Goal: Task Accomplishment & Management: Use online tool/utility

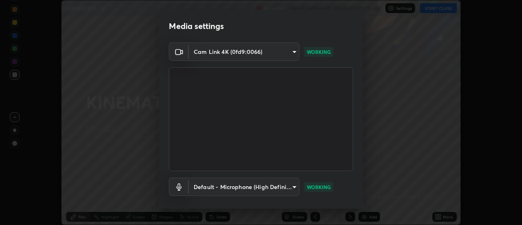
scroll to position [43, 0]
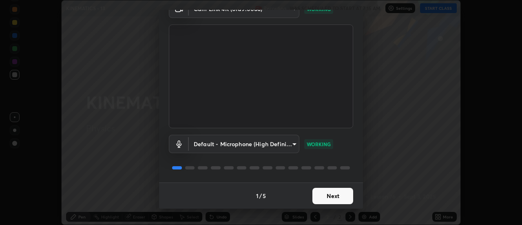
click at [336, 193] on button "Next" at bounding box center [333, 196] width 41 height 16
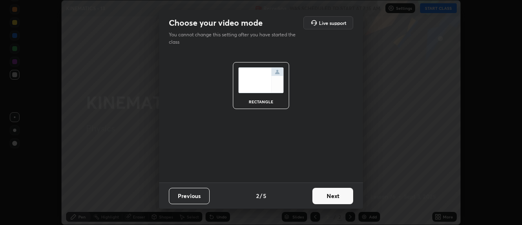
scroll to position [0, 0]
click at [353, 198] on button "Next" at bounding box center [333, 196] width 41 height 16
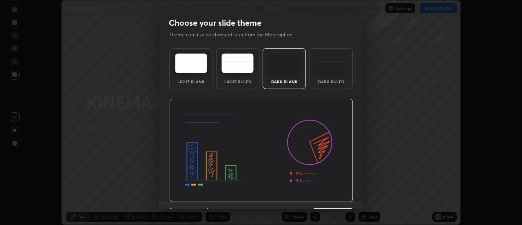
scroll to position [20, 0]
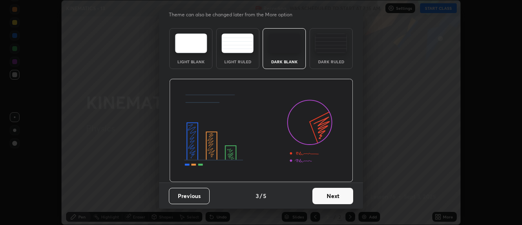
click at [342, 195] on button "Next" at bounding box center [333, 196] width 41 height 16
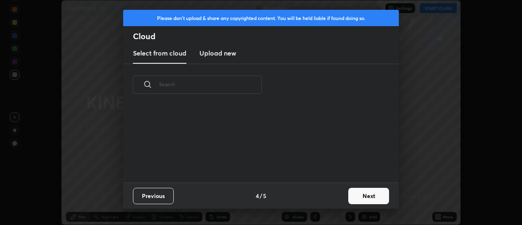
click at [366, 195] on button "Next" at bounding box center [369, 196] width 41 height 16
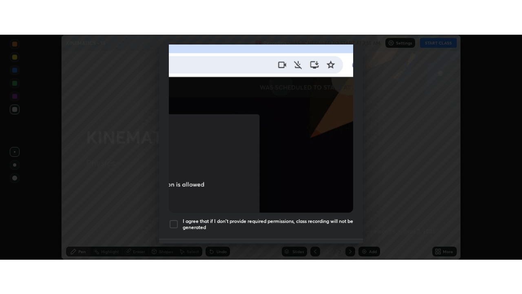
scroll to position [209, 0]
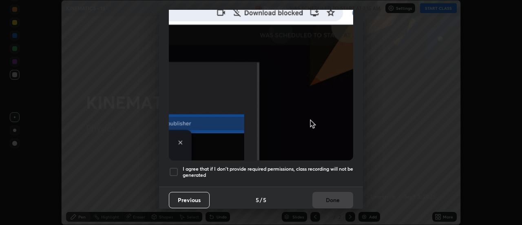
click at [177, 167] on div at bounding box center [174, 172] width 10 height 10
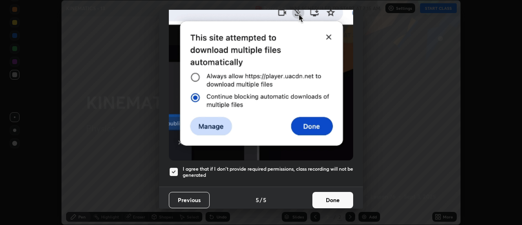
click at [330, 192] on button "Done" at bounding box center [333, 200] width 41 height 16
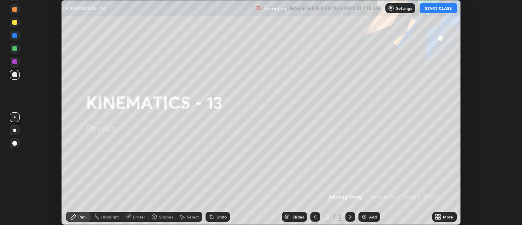
click at [441, 9] on button "START CLASS" at bounding box center [438, 8] width 37 height 10
click at [445, 216] on div "More" at bounding box center [448, 217] width 10 height 4
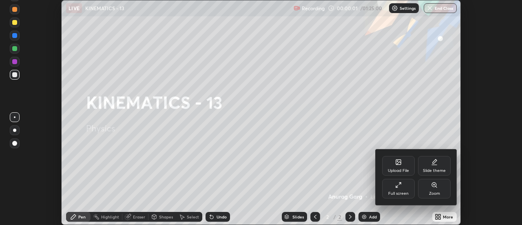
click at [408, 191] on div "Full screen" at bounding box center [399, 193] width 20 height 4
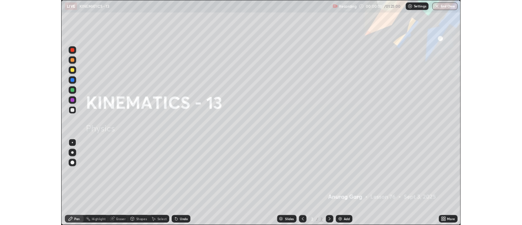
scroll to position [294, 522]
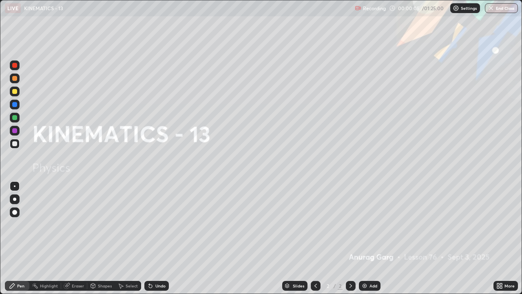
click at [17, 77] on div at bounding box center [14, 78] width 5 height 5
click at [362, 224] on img at bounding box center [365, 285] width 7 height 7
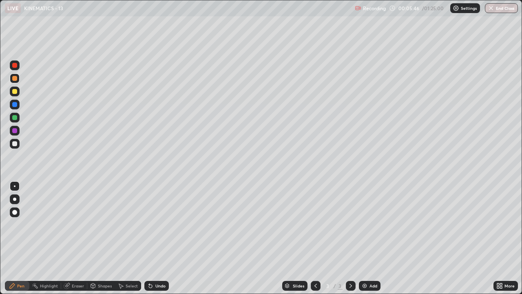
click at [16, 200] on div at bounding box center [14, 199] width 3 height 3
click at [313, 224] on icon at bounding box center [316, 285] width 7 height 7
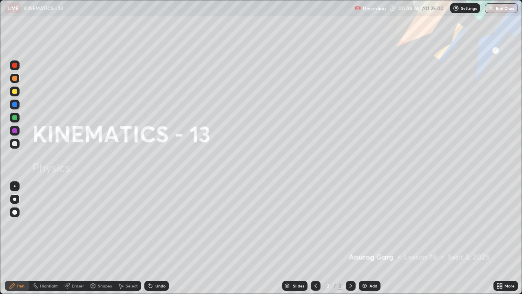
click at [370, 224] on div "Add" at bounding box center [370, 286] width 22 height 10
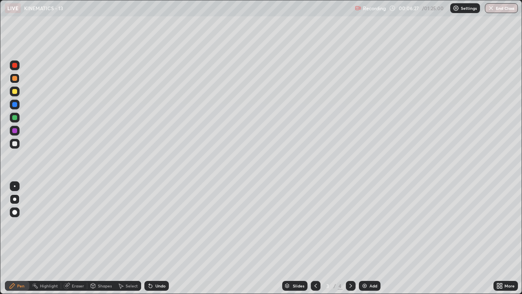
click at [314, 224] on div at bounding box center [316, 286] width 10 height 10
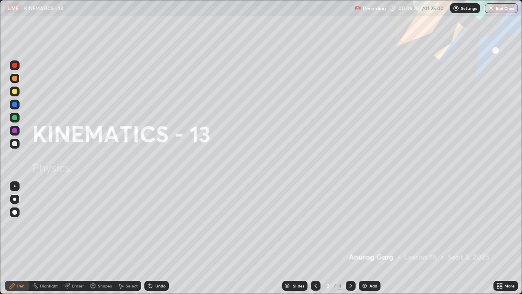
click at [346, 224] on div at bounding box center [351, 286] width 10 height 16
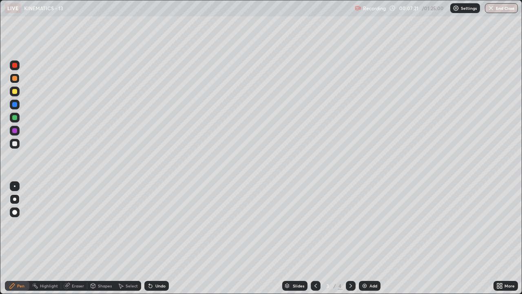
click at [81, 224] on div "Eraser" at bounding box center [78, 286] width 12 height 4
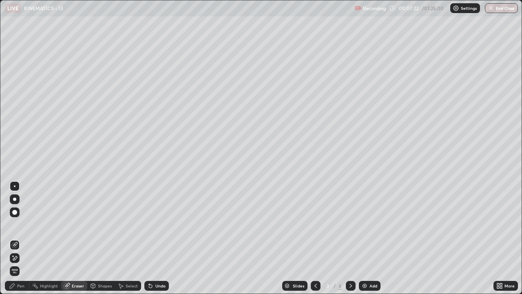
click at [24, 224] on div "Pen" at bounding box center [17, 286] width 24 height 10
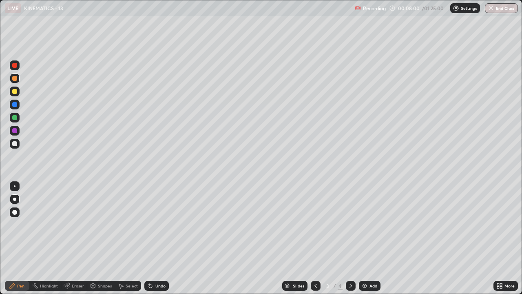
click at [162, 224] on div "Undo" at bounding box center [161, 286] width 10 height 4
click at [160, 224] on div "Undo" at bounding box center [161, 286] width 10 height 4
click at [16, 144] on div at bounding box center [14, 143] width 5 height 5
click at [351, 224] on icon at bounding box center [351, 285] width 7 height 7
click at [315, 224] on icon at bounding box center [316, 285] width 7 height 7
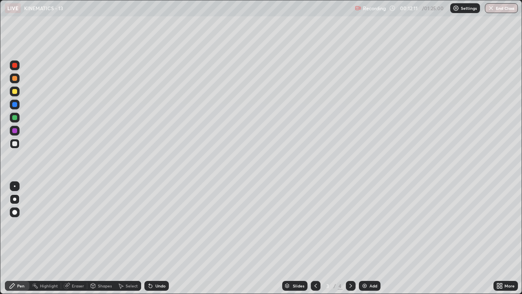
click at [351, 224] on icon at bounding box center [351, 285] width 7 height 7
click at [367, 224] on img at bounding box center [365, 285] width 7 height 7
click at [370, 224] on div "Add" at bounding box center [374, 286] width 8 height 4
click at [130, 224] on div "Select" at bounding box center [128, 286] width 26 height 10
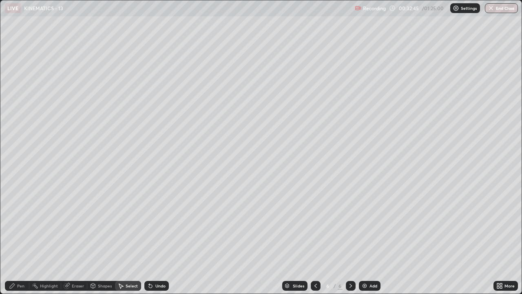
click at [104, 224] on div "Shapes" at bounding box center [105, 286] width 14 height 4
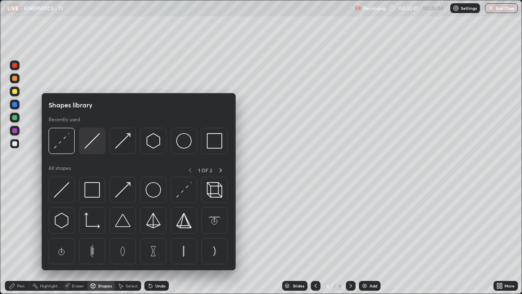
click at [97, 143] on img at bounding box center [92, 141] width 16 height 16
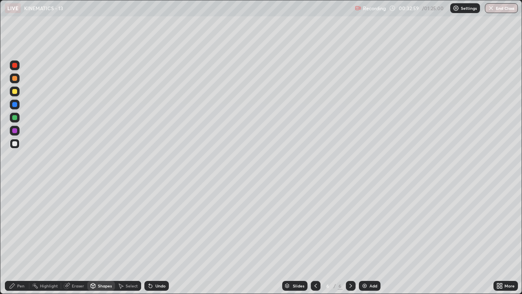
click at [23, 224] on div "Pen" at bounding box center [20, 286] width 7 height 4
click at [19, 93] on div at bounding box center [15, 92] width 10 height 10
click at [107, 224] on div "Shapes" at bounding box center [105, 286] width 14 height 4
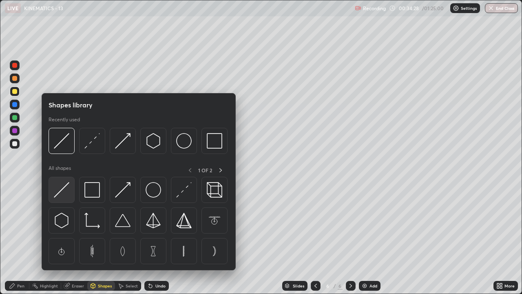
click at [72, 191] on div at bounding box center [62, 190] width 26 height 26
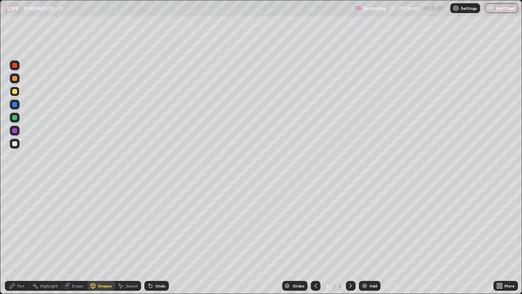
click at [22, 224] on div "Pen" at bounding box center [20, 286] width 7 height 4
click at [17, 79] on div at bounding box center [14, 78] width 5 height 5
click at [104, 224] on div "Shapes" at bounding box center [105, 286] width 14 height 4
click at [13, 106] on div at bounding box center [14, 104] width 5 height 5
click at [23, 224] on div "Pen" at bounding box center [17, 286] width 24 height 10
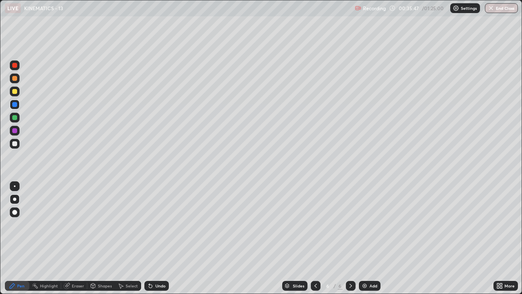
click at [16, 64] on div at bounding box center [14, 65] width 5 height 5
click at [19, 210] on div at bounding box center [15, 212] width 10 height 10
click at [132, 224] on div "Select" at bounding box center [132, 286] width 12 height 4
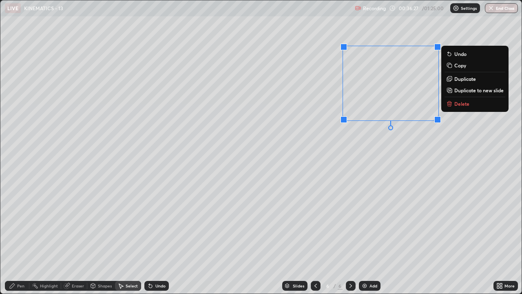
click at [455, 105] on p "Delete" at bounding box center [462, 103] width 15 height 7
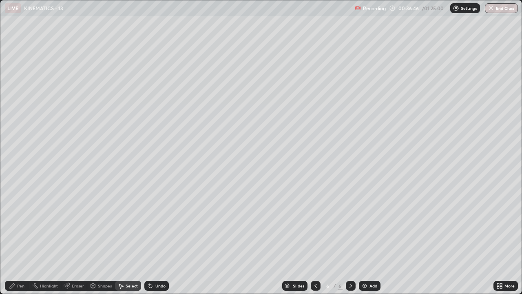
click at [16, 224] on div "Pen" at bounding box center [17, 286] width 24 height 10
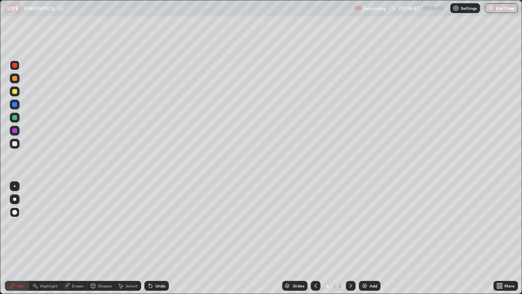
click at [16, 92] on div at bounding box center [14, 91] width 5 height 5
click at [16, 78] on div at bounding box center [14, 78] width 5 height 5
click at [373, 224] on div "Add" at bounding box center [374, 286] width 8 height 4
click at [14, 199] on div at bounding box center [14, 199] width 3 height 3
click at [17, 93] on div at bounding box center [14, 91] width 5 height 5
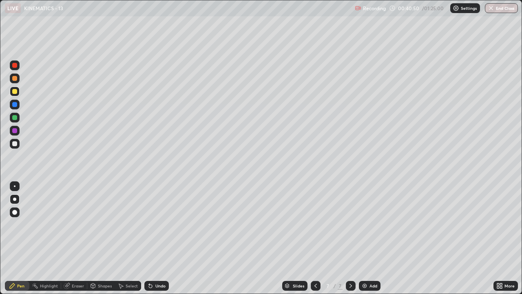
click at [18, 80] on div at bounding box center [15, 78] width 10 height 10
click at [315, 224] on icon at bounding box center [316, 285] width 7 height 7
click at [351, 224] on icon at bounding box center [351, 285] width 7 height 7
click at [376, 224] on div "Add" at bounding box center [374, 286] width 8 height 4
click at [315, 224] on icon at bounding box center [316, 285] width 7 height 7
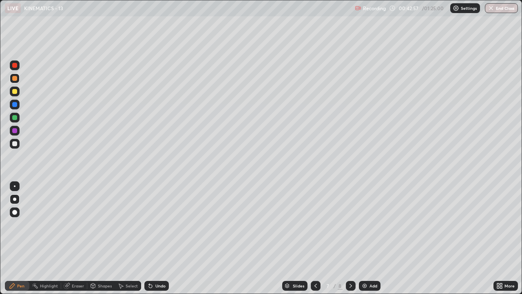
click at [314, 224] on icon at bounding box center [316, 285] width 7 height 7
click at [351, 224] on icon at bounding box center [351, 285] width 7 height 7
click at [16, 80] on div at bounding box center [14, 78] width 5 height 5
click at [22, 224] on div "Pen" at bounding box center [17, 286] width 24 height 10
click at [20, 31] on div "Erase all" at bounding box center [15, 146] width 20 height 261
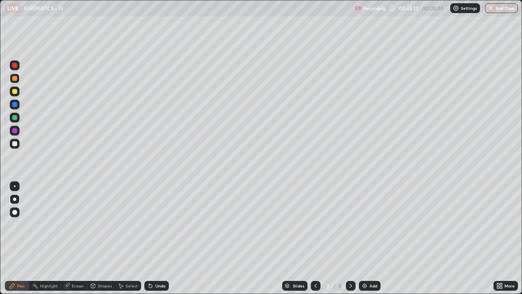
click at [19, 59] on div at bounding box center [15, 65] width 10 height 13
click at [350, 224] on icon at bounding box center [351, 285] width 7 height 7
click at [315, 224] on icon at bounding box center [316, 285] width 7 height 7
click at [351, 224] on icon at bounding box center [351, 285] width 7 height 7
click at [369, 224] on div "Add" at bounding box center [370, 286] width 22 height 10
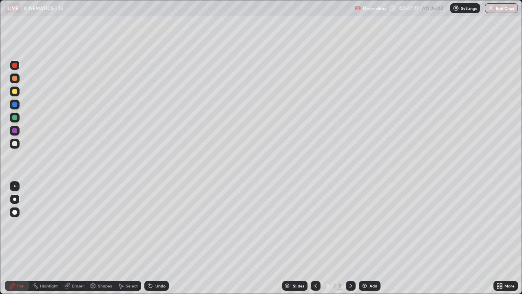
click at [15, 144] on div at bounding box center [14, 143] width 5 height 5
click at [76, 224] on div "Eraser" at bounding box center [78, 286] width 12 height 4
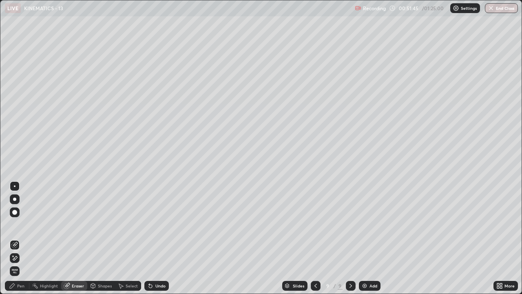
click at [160, 224] on div "Undo" at bounding box center [161, 286] width 10 height 4
click at [162, 224] on div "Undo" at bounding box center [161, 286] width 10 height 4
click at [23, 224] on div "Pen" at bounding box center [17, 286] width 24 height 10
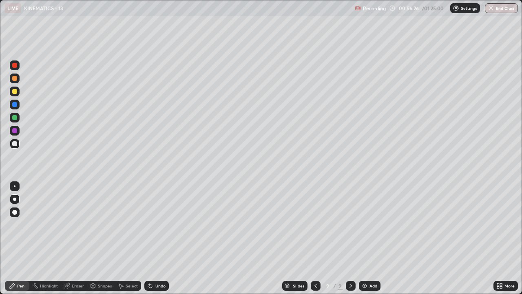
click at [373, 224] on div "Add" at bounding box center [370, 286] width 22 height 10
click at [319, 224] on div at bounding box center [316, 286] width 10 height 10
click at [353, 224] on div at bounding box center [351, 286] width 10 height 10
click at [368, 224] on div "Add" at bounding box center [370, 286] width 22 height 10
click at [162, 224] on div "Undo" at bounding box center [161, 286] width 10 height 4
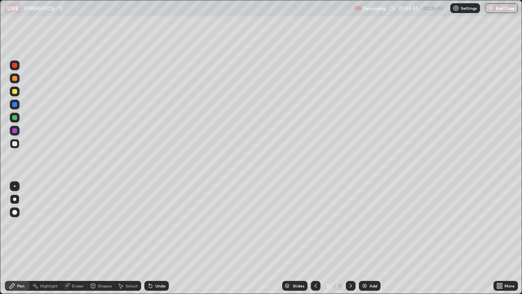
click at [18, 90] on div at bounding box center [15, 92] width 10 height 10
click at [14, 79] on div at bounding box center [14, 78] width 5 height 5
click at [161, 224] on div "Undo" at bounding box center [161, 286] width 10 height 4
click at [160, 224] on div "Undo" at bounding box center [161, 286] width 10 height 4
click at [153, 224] on div "Undo" at bounding box center [156, 286] width 24 height 10
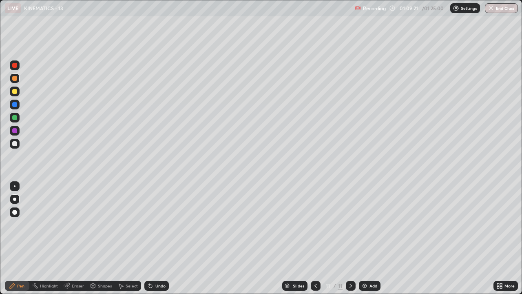
click at [152, 224] on div "Undo" at bounding box center [156, 286] width 24 height 10
click at [149, 224] on icon at bounding box center [150, 285] width 3 height 3
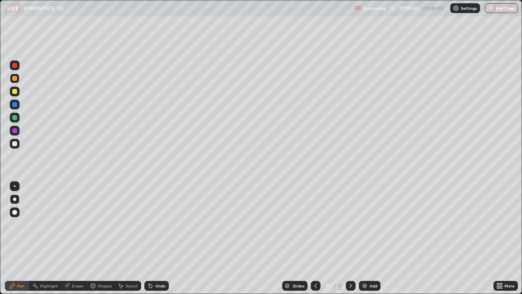
click at [151, 224] on icon at bounding box center [150, 285] width 3 height 3
click at [370, 224] on div "Add" at bounding box center [374, 286] width 8 height 4
click at [315, 224] on icon at bounding box center [316, 285] width 7 height 7
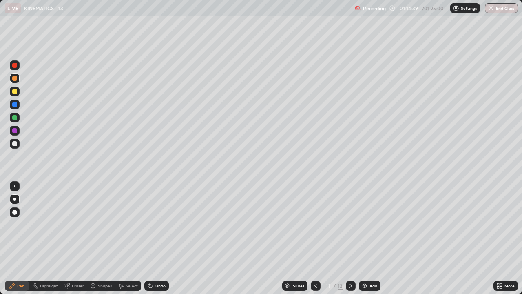
click at [499, 224] on icon at bounding box center [499, 287] width 2 height 2
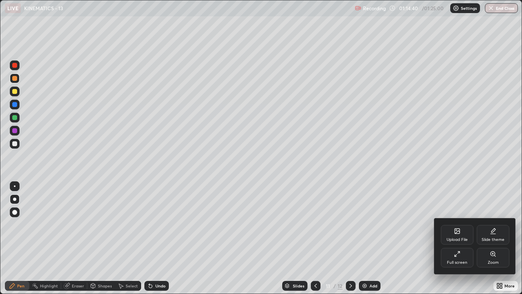
click at [458, 224] on div "Full screen" at bounding box center [457, 262] width 20 height 4
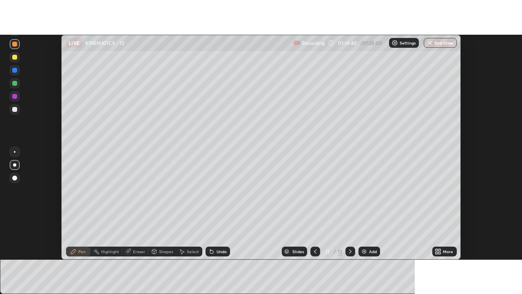
scroll to position [40590, 40292]
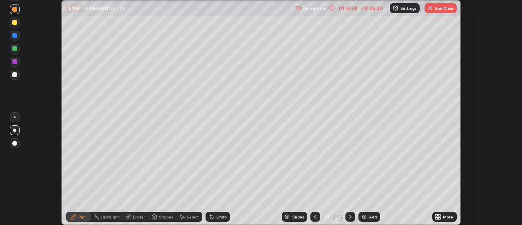
click at [448, 221] on div "More" at bounding box center [445, 217] width 24 height 10
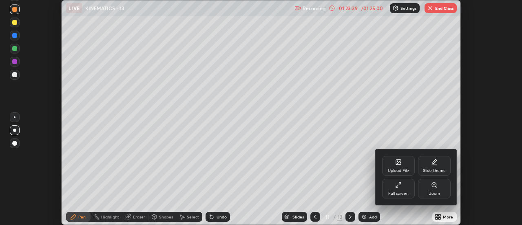
click at [405, 192] on div "Full screen" at bounding box center [399, 193] width 20 height 4
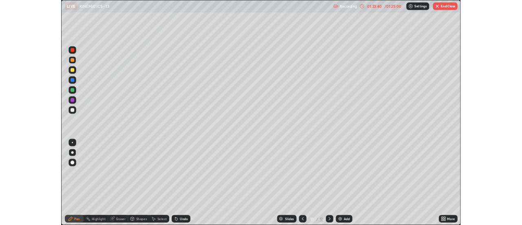
scroll to position [294, 522]
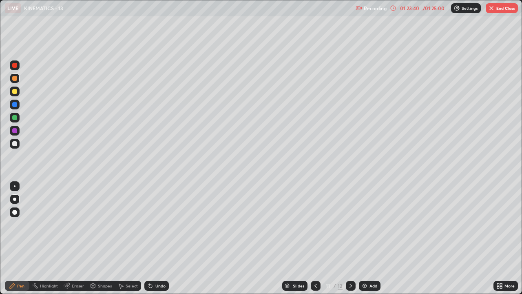
click at [371, 224] on div "Add" at bounding box center [374, 286] width 8 height 4
click at [18, 92] on div at bounding box center [15, 92] width 10 height 10
click at [415, 8] on div "01:24:22" at bounding box center [409, 8] width 23 height 5
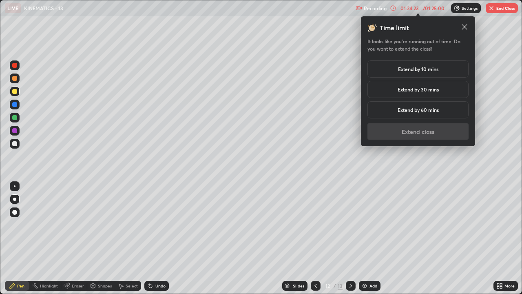
click at [431, 69] on h5 "Extend by 10 mins" at bounding box center [418, 68] width 40 height 7
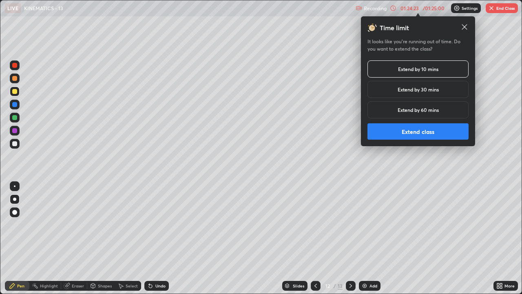
click at [445, 135] on button "Extend class" at bounding box center [418, 131] width 101 height 16
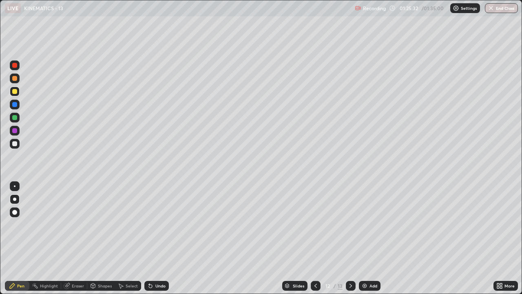
click at [163, 224] on div "Undo" at bounding box center [161, 286] width 10 height 4
click at [162, 224] on div "Undo" at bounding box center [161, 286] width 10 height 4
click at [163, 224] on div "Undo" at bounding box center [161, 286] width 10 height 4
click at [164, 224] on div "Undo" at bounding box center [161, 286] width 10 height 4
click at [157, 224] on div "Undo" at bounding box center [161, 286] width 10 height 4
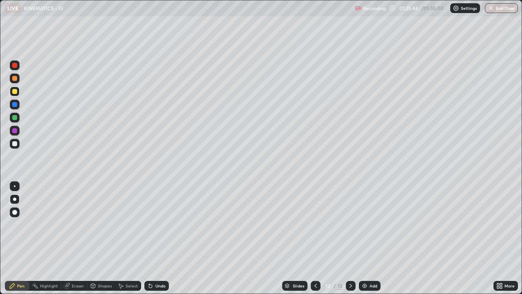
click at [157, 224] on div "Undo" at bounding box center [156, 286] width 24 height 10
click at [505, 224] on div "More" at bounding box center [510, 286] width 10 height 4
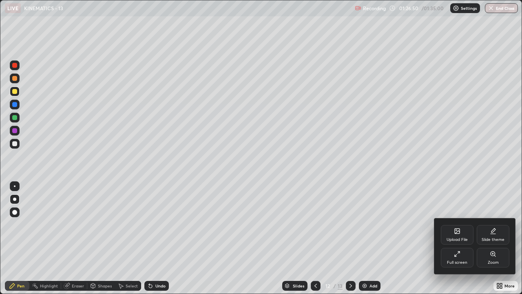
click at [455, 224] on div "Full screen" at bounding box center [457, 262] width 20 height 4
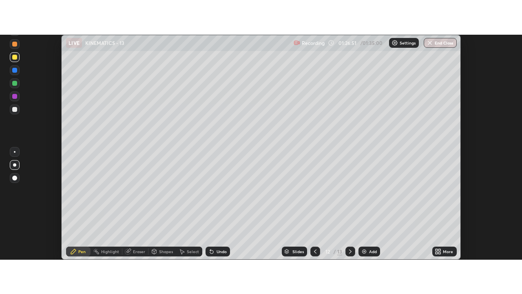
scroll to position [40590, 40292]
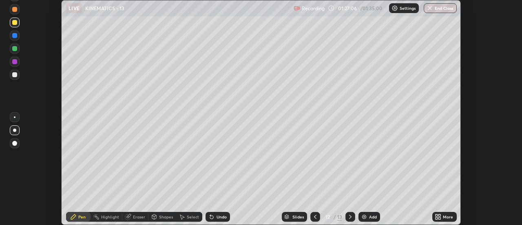
click at [440, 218] on icon at bounding box center [440, 218] width 2 height 2
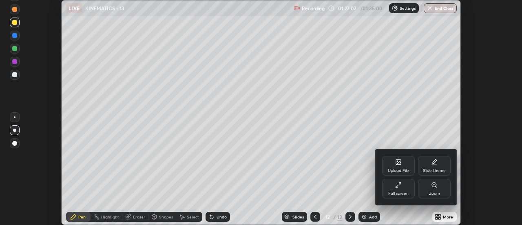
click at [404, 190] on div "Full screen" at bounding box center [398, 189] width 33 height 20
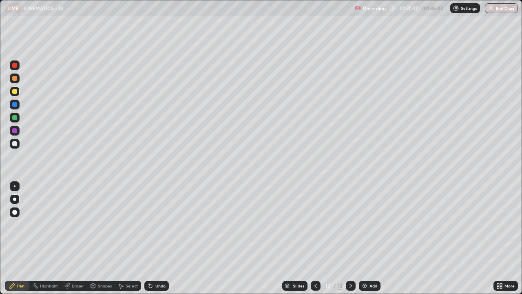
scroll to position [294, 522]
click at [499, 10] on button "End Class" at bounding box center [502, 8] width 32 height 10
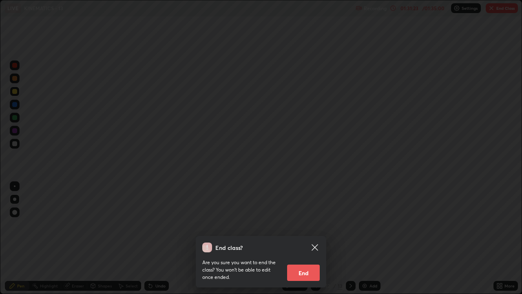
click at [312, 224] on button "End" at bounding box center [303, 272] width 33 height 16
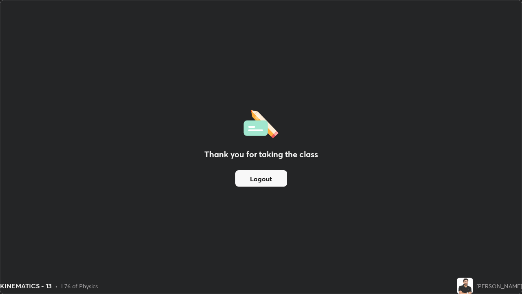
click at [276, 179] on button "Logout" at bounding box center [262, 178] width 52 height 16
